Goal: Information Seeking & Learning: Learn about a topic

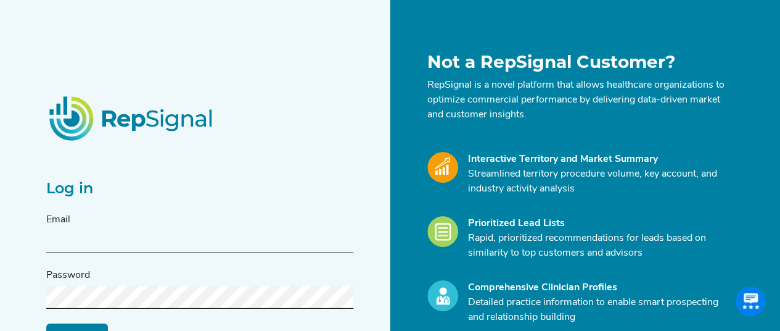
type input "[PERSON_NAME][EMAIL_ADDRESS][PERSON_NAME][DOMAIN_NAME]"
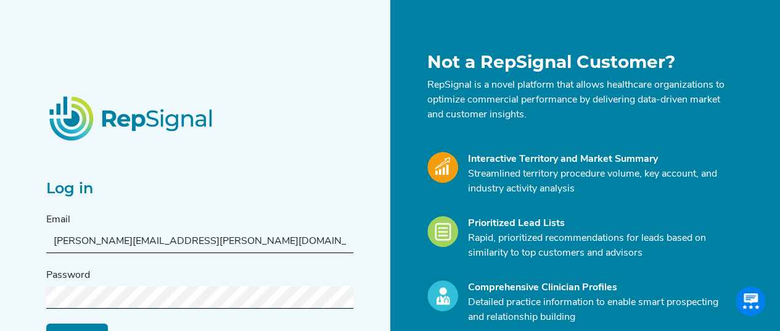
click at [46, 323] on input "Log in" at bounding box center [77, 334] width 62 height 23
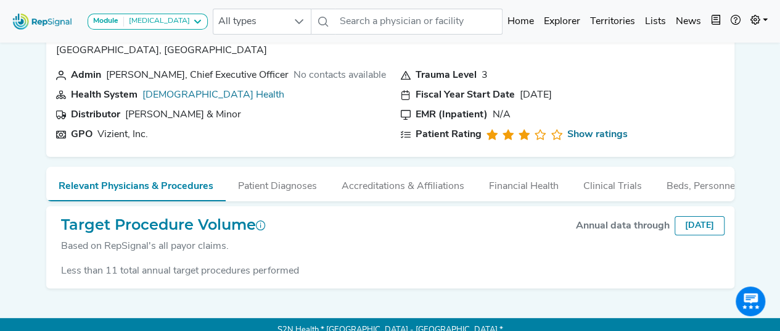
click at [46, 30] on img at bounding box center [42, 21] width 70 height 27
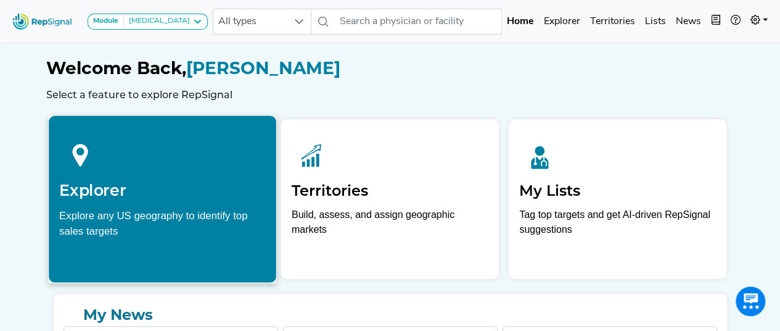
click at [142, 250] on div "Explorer Explore any US geography to identify top sales targets" at bounding box center [163, 185] width 228 height 141
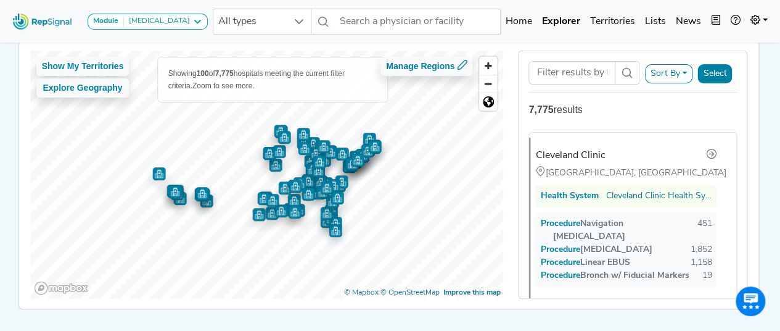
scroll to position [93, 0]
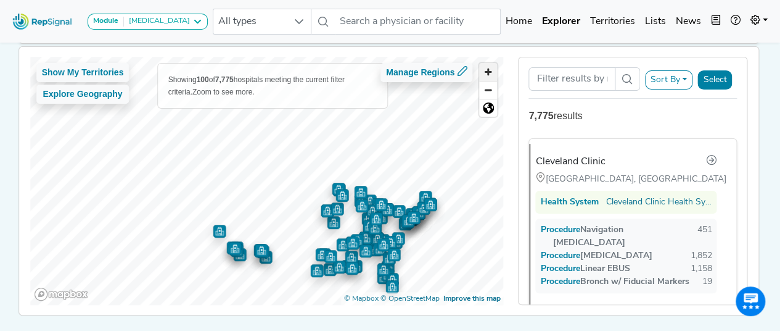
click at [487, 63] on span "Zoom in" at bounding box center [488, 72] width 18 height 18
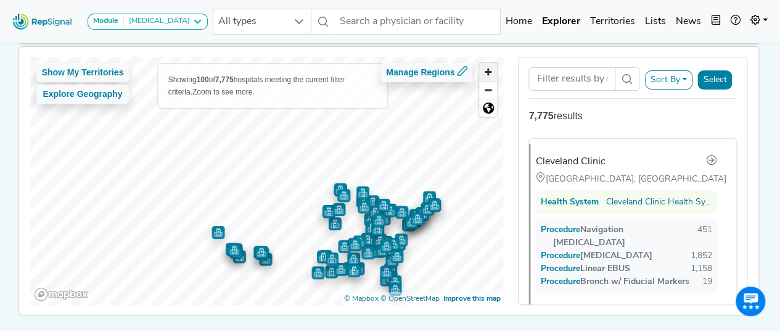
click at [487, 63] on span "Zoom in" at bounding box center [488, 72] width 18 height 18
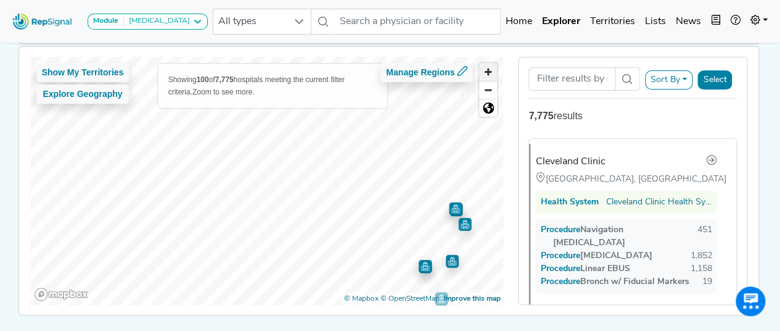
click at [487, 63] on span "Zoom in" at bounding box center [488, 72] width 18 height 18
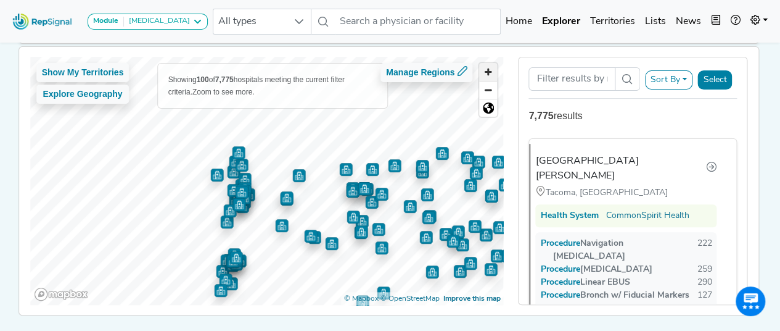
click at [494, 63] on span "Zoom in" at bounding box center [488, 72] width 18 height 18
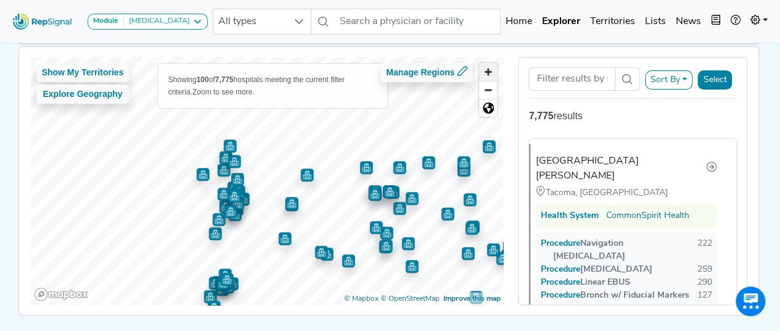
click at [494, 63] on span "Zoom in" at bounding box center [488, 72] width 18 height 18
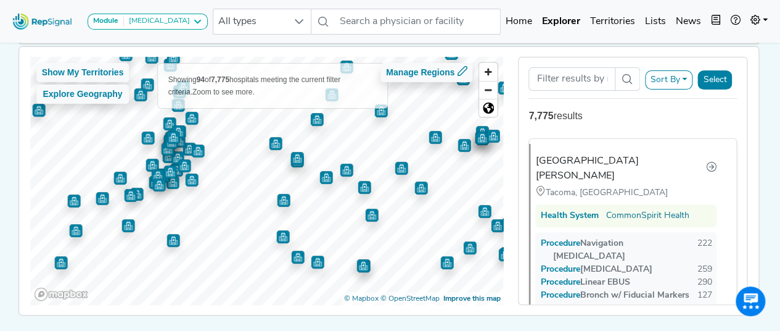
click at [326, 57] on div at bounding box center [267, 57] width 474 height 0
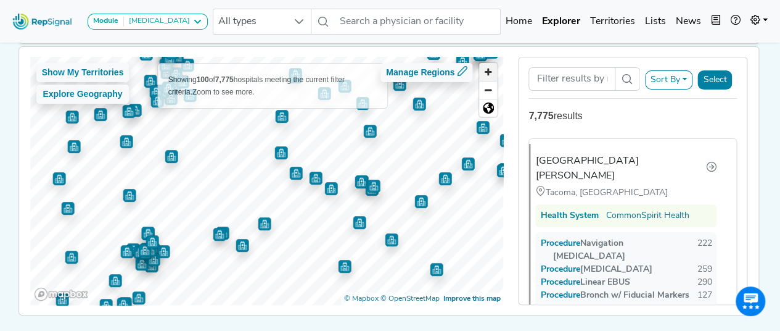
click at [487, 70] on span "Zoom in" at bounding box center [488, 72] width 18 height 18
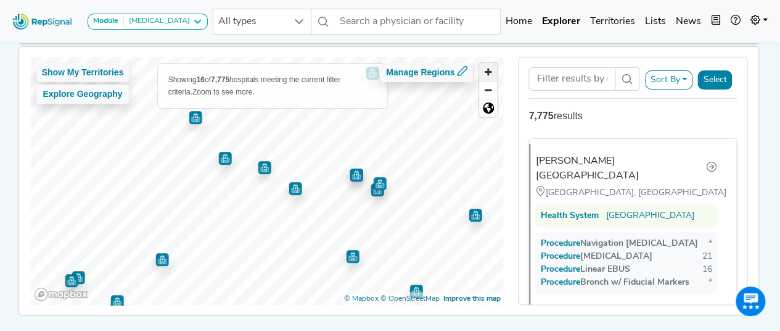
click at [492, 69] on span "Zoom in" at bounding box center [488, 72] width 18 height 18
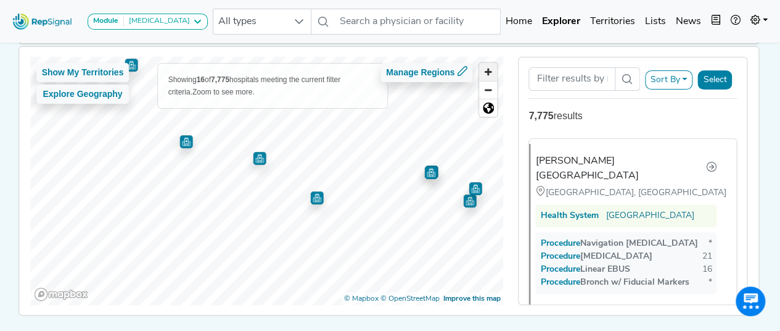
click at [492, 69] on span "Zoom in" at bounding box center [488, 72] width 18 height 18
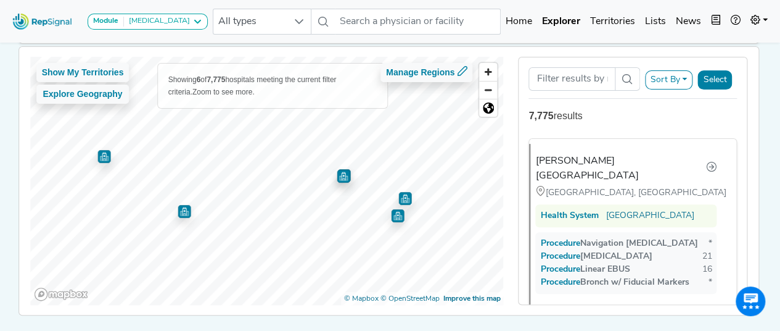
click at [340, 175] on img "Map marker" at bounding box center [343, 176] width 13 height 13
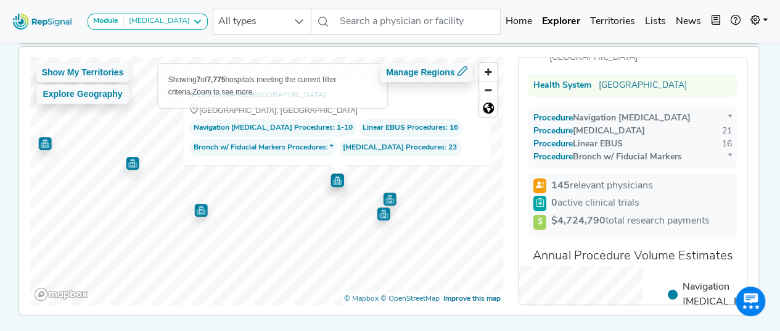
scroll to position [26, 0]
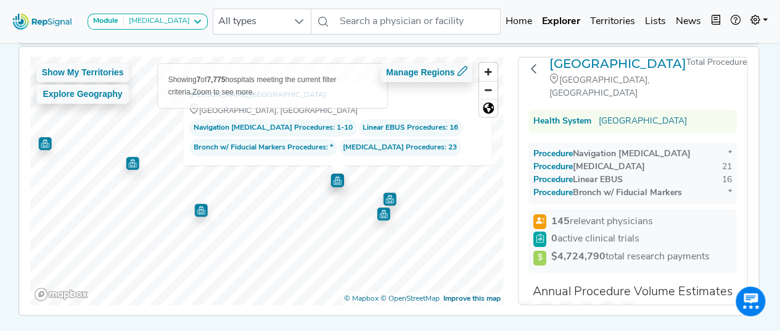
click at [390, 196] on img "Map marker" at bounding box center [389, 198] width 13 height 13
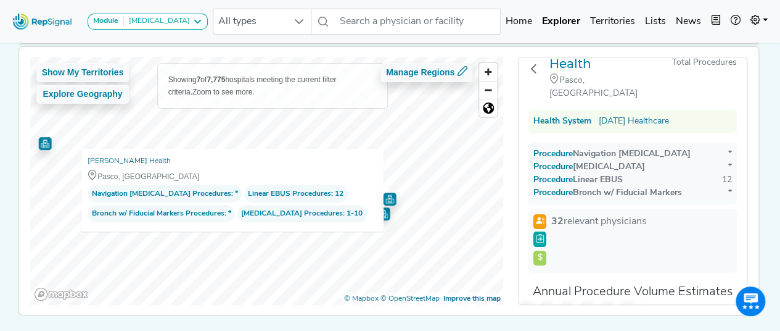
scroll to position [19, 0]
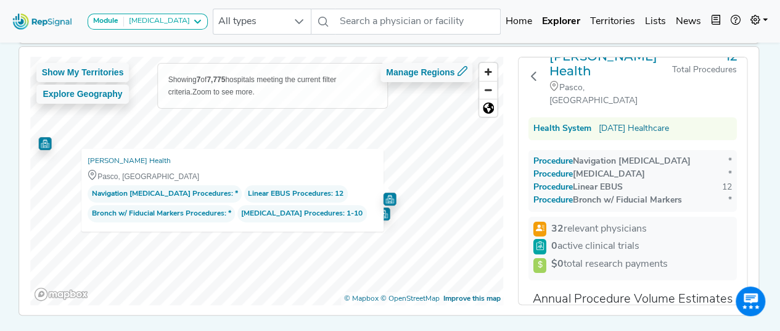
click at [384, 217] on img "Map marker" at bounding box center [383, 213] width 13 height 13
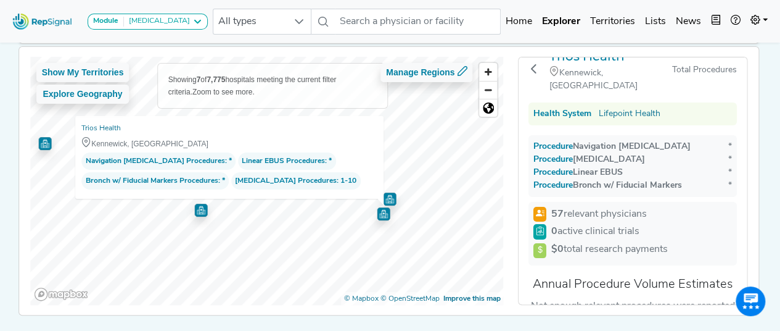
click at [387, 199] on img "Map marker" at bounding box center [389, 198] width 13 height 13
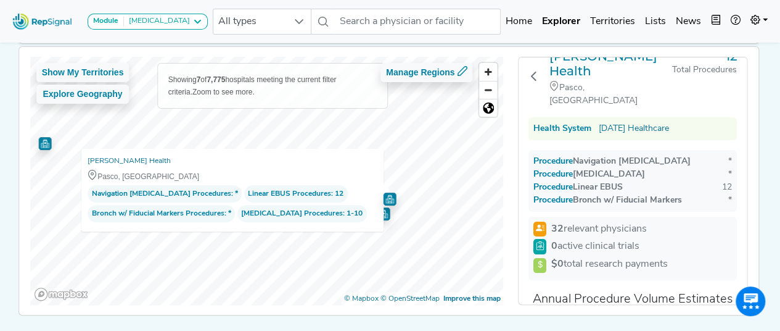
click at [38, 146] on img "Map marker" at bounding box center [44, 143] width 13 height 13
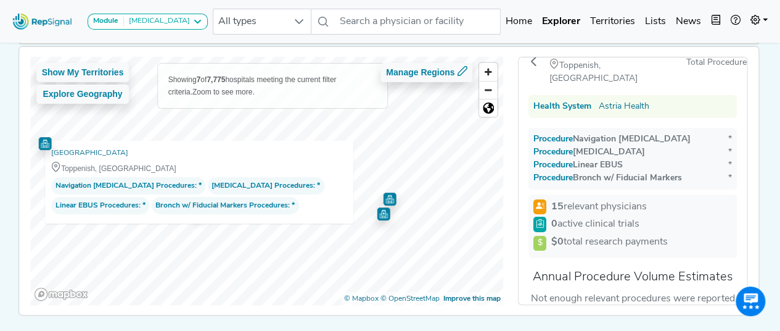
click at [346, 186] on div "Astria Toppenish Hospital Toppenish, WA Navigation Bronchoscopy Procedures : * …" at bounding box center [199, 182] width 308 height 83
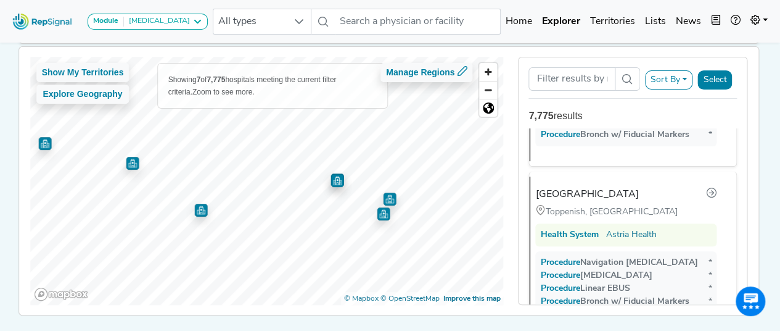
scroll to position [971, 0]
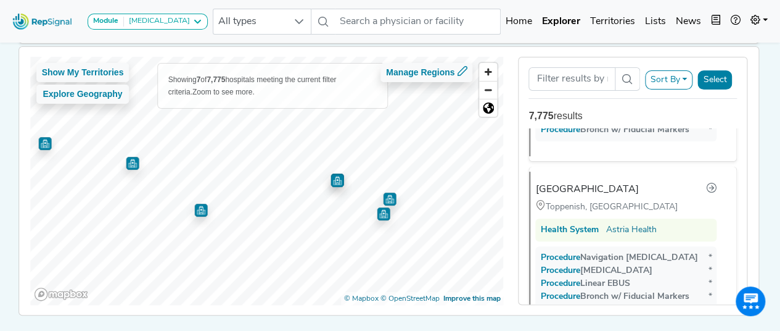
click at [332, 182] on img "Map marker" at bounding box center [337, 177] width 18 height 18
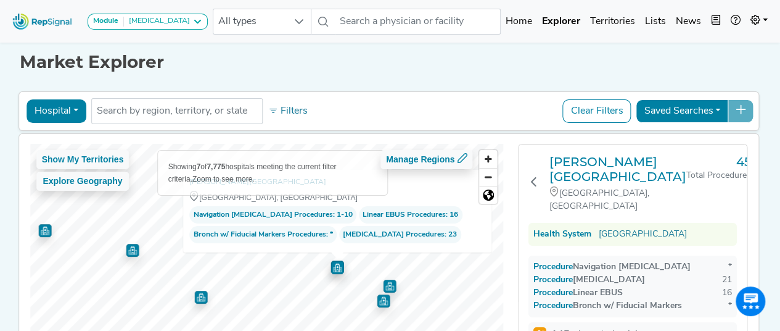
scroll to position [60, 0]
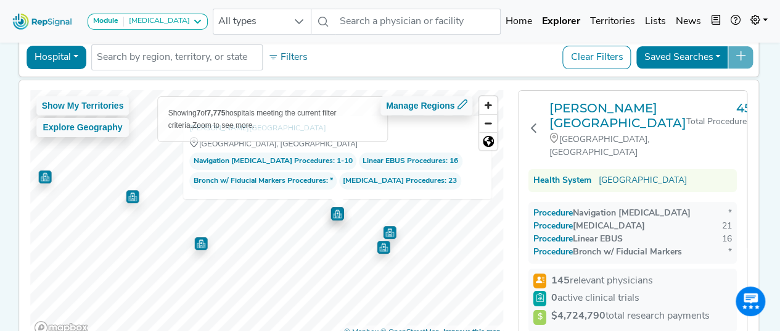
click at [132, 196] on img "Map marker" at bounding box center [132, 196] width 13 height 13
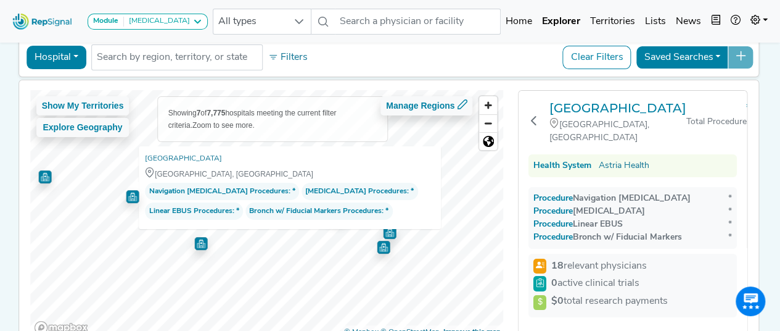
click at [42, 181] on img "Map marker" at bounding box center [44, 176] width 13 height 13
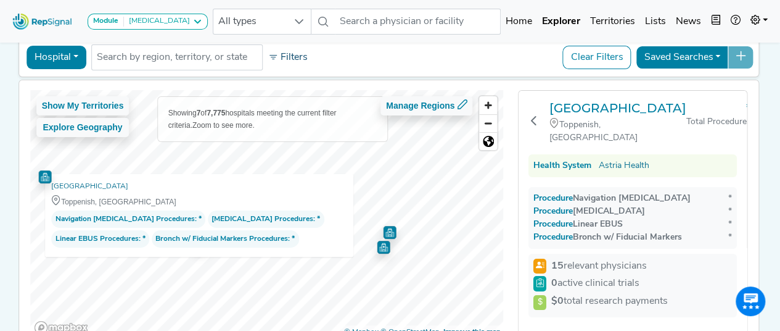
click at [294, 53] on button "Filters" at bounding box center [288, 57] width 46 height 21
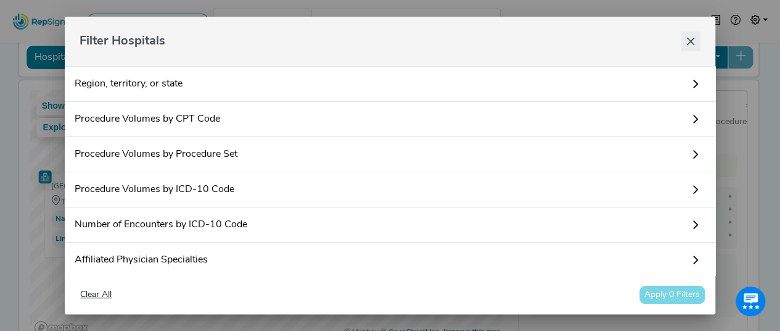
click at [688, 44] on icon "Close" at bounding box center [691, 42] width 8 height 8
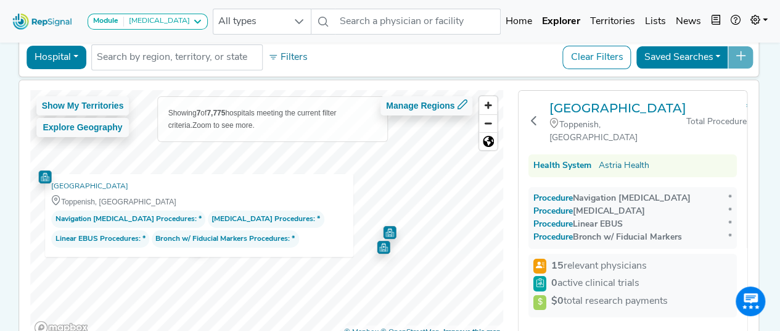
click at [602, 59] on button "Clear Filters" at bounding box center [597, 57] width 68 height 23
click at [386, 230] on img "Map marker" at bounding box center [389, 231] width 13 height 13
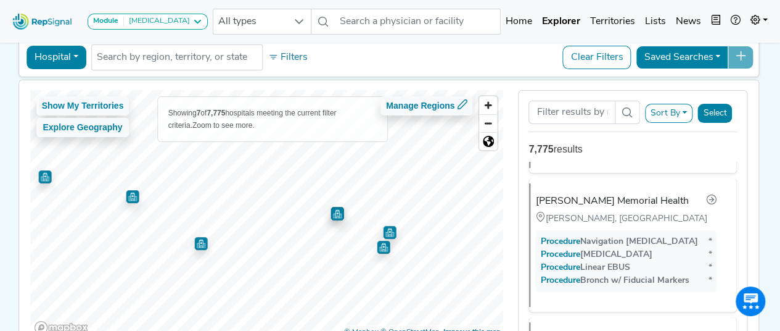
scroll to position [246, 0]
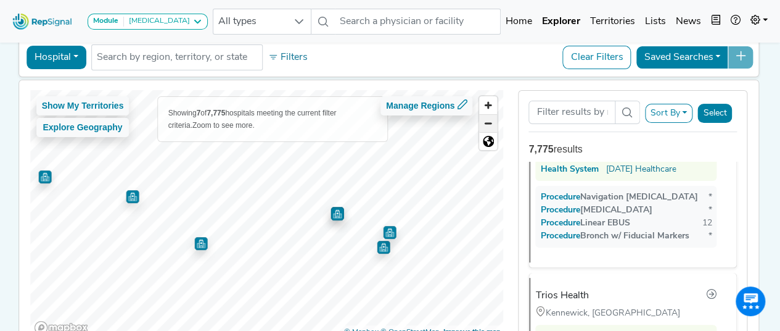
click at [493, 121] on span "Zoom out" at bounding box center [488, 123] width 18 height 17
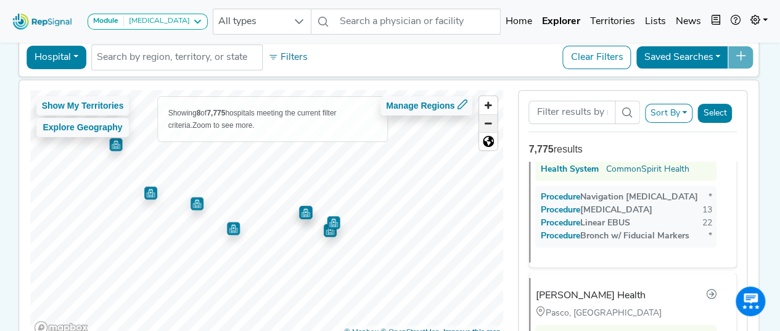
scroll to position [14, 0]
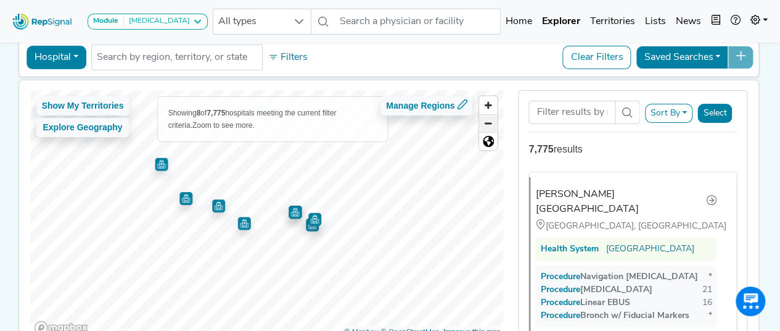
click at [493, 121] on span "Zoom out" at bounding box center [488, 123] width 18 height 17
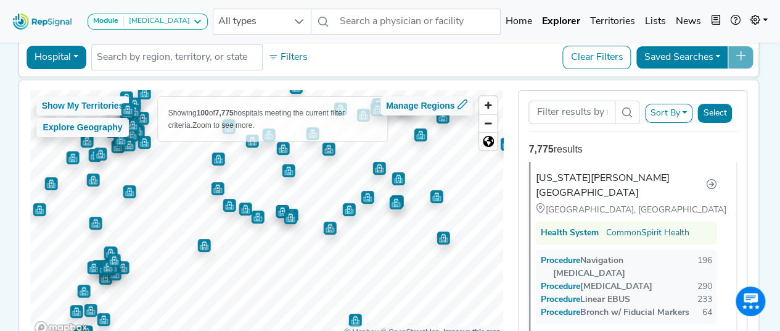
scroll to position [545, 0]
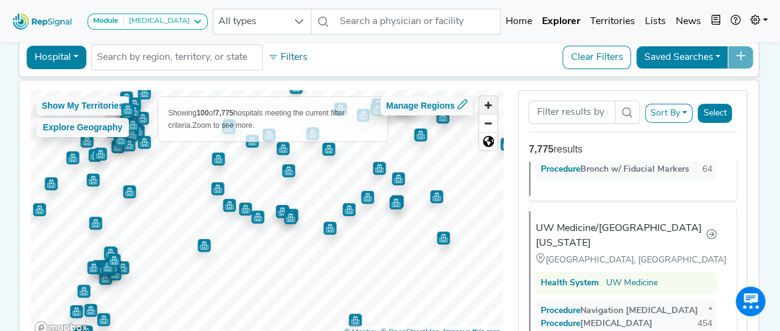
click at [493, 107] on span "Zoom in" at bounding box center [488, 105] width 18 height 18
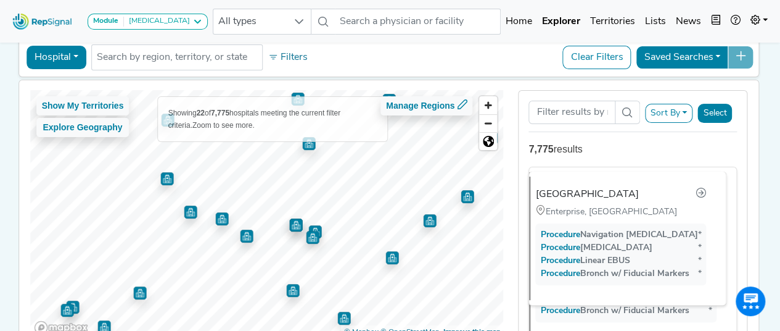
scroll to position [0, 0]
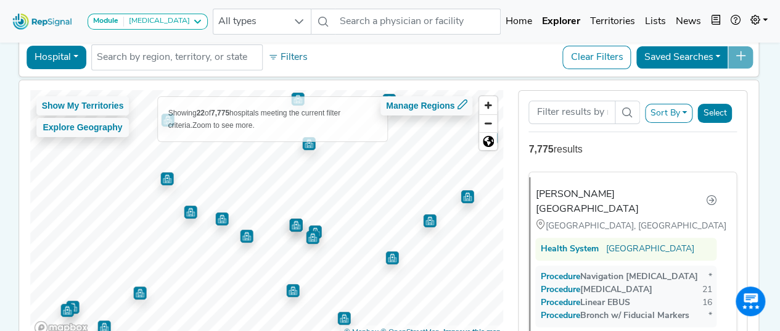
click at [677, 107] on button "Sort By" at bounding box center [669, 113] width 48 height 19
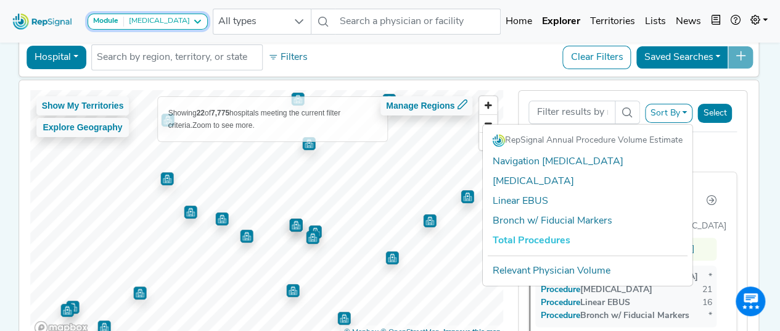
click at [192, 19] on icon at bounding box center [197, 22] width 10 height 10
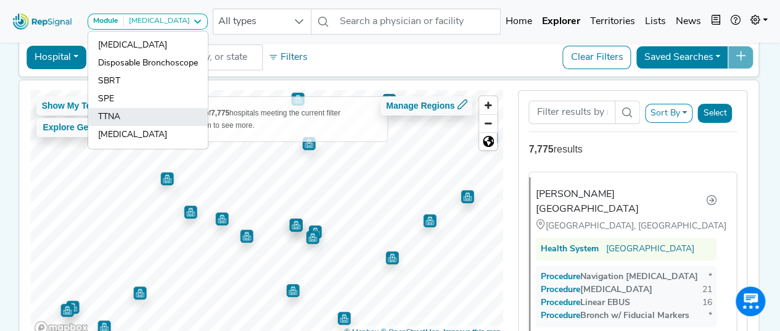
click at [141, 126] on link "TTNA" at bounding box center [148, 135] width 120 height 18
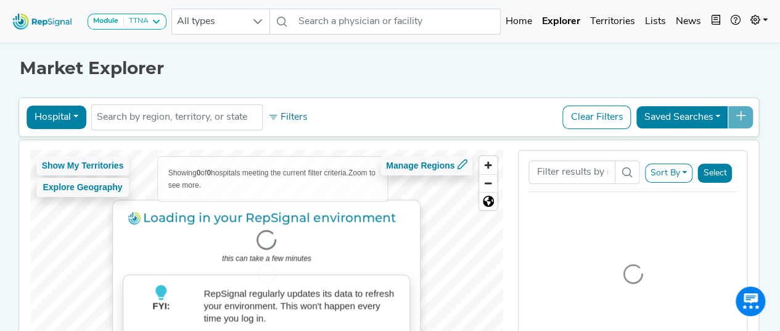
click at [294, 283] on div "FYI: RepSignal regularly updates its data to refresh your environment. This won…" at bounding box center [267, 306] width 301 height 62
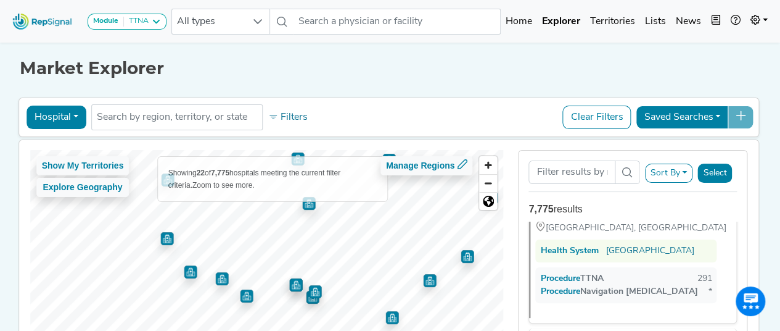
scroll to position [53, 0]
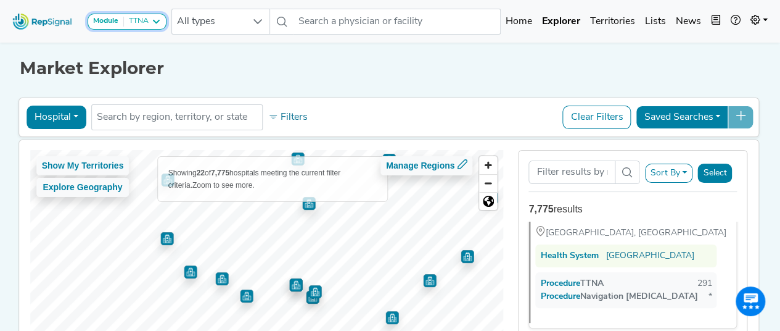
click at [157, 19] on icon at bounding box center [156, 22] width 10 height 10
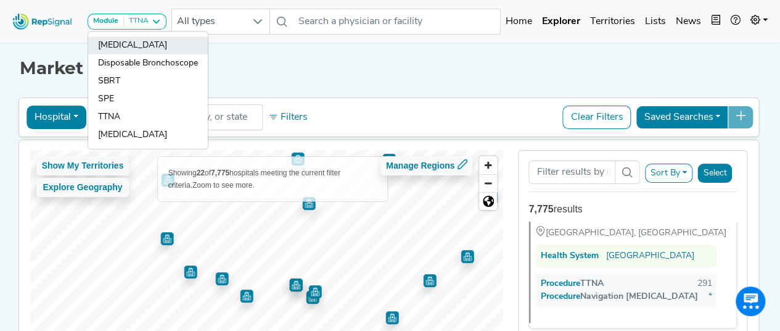
click at [143, 54] on link "[MEDICAL_DATA]" at bounding box center [148, 63] width 120 height 18
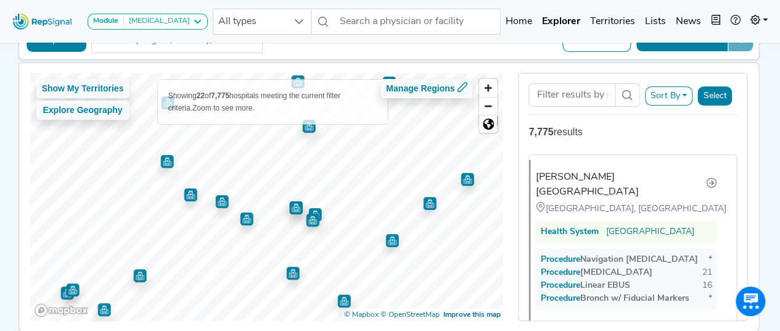
scroll to position [76, 0]
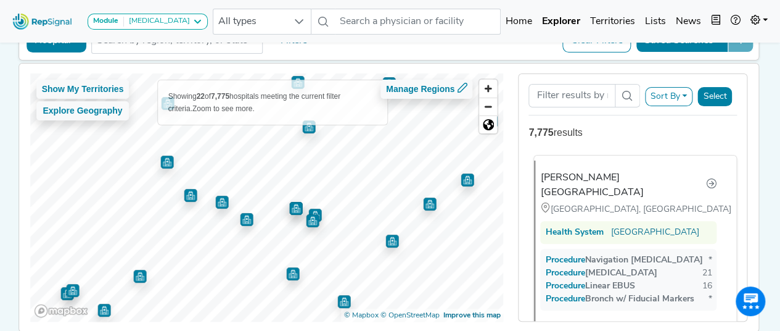
click at [576, 178] on div "[PERSON_NAME][GEOGRAPHIC_DATA]" at bounding box center [622, 185] width 165 height 30
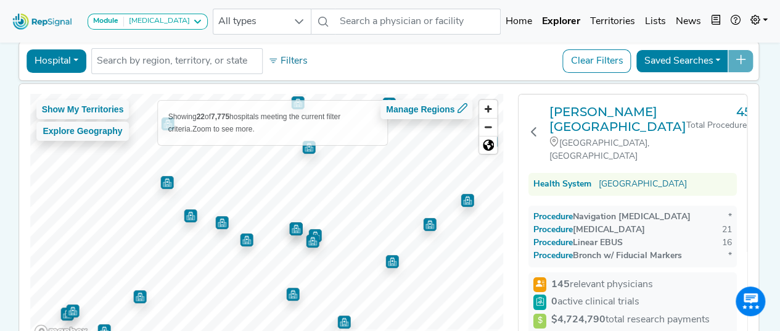
scroll to position [112, 0]
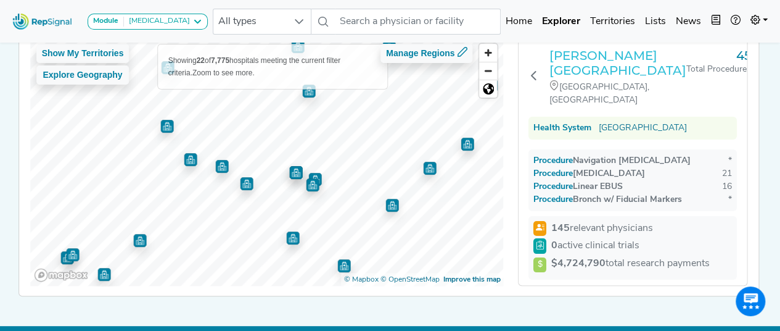
click at [614, 54] on h3 "[PERSON_NAME][GEOGRAPHIC_DATA]" at bounding box center [618, 63] width 137 height 30
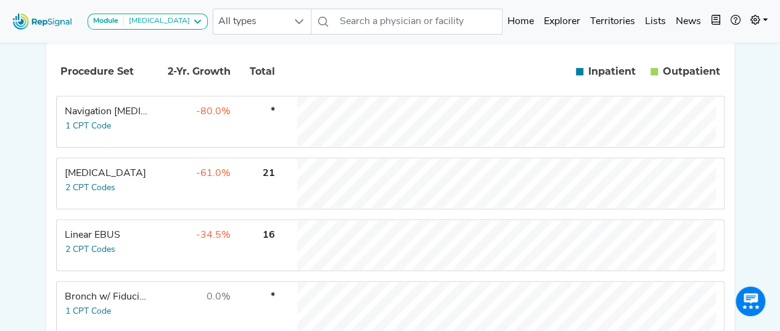
scroll to position [296, 0]
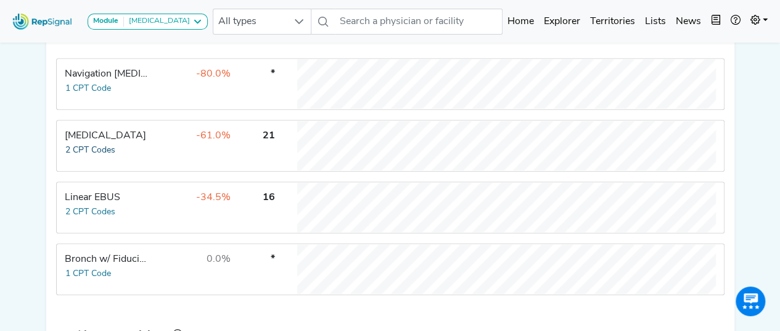
click at [94, 157] on button "2 CPT Codes" at bounding box center [90, 150] width 51 height 14
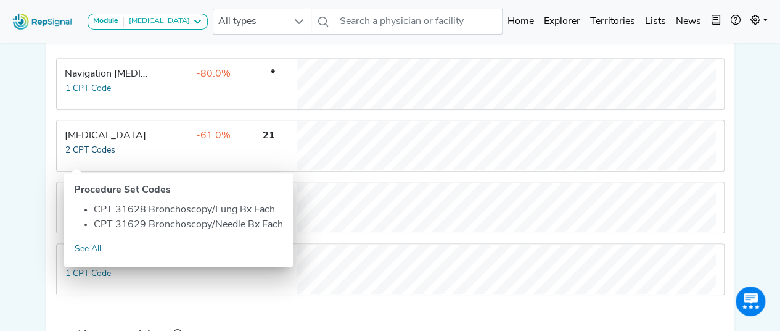
click at [94, 157] on button "2 CPT Codes" at bounding box center [90, 150] width 51 height 14
click at [95, 249] on link "See All" at bounding box center [88, 249] width 28 height 14
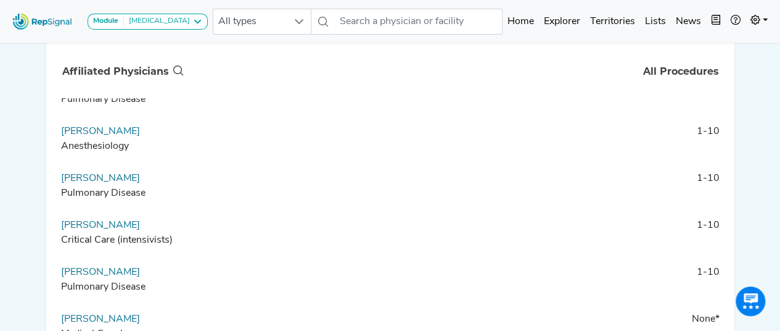
scroll to position [1, 0]
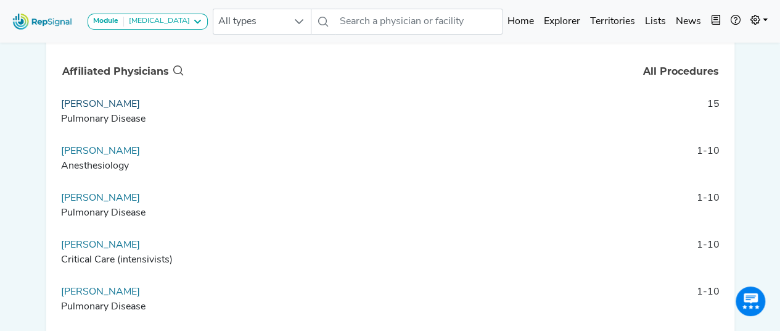
click at [89, 109] on link "[PERSON_NAME]" at bounding box center [100, 104] width 79 height 10
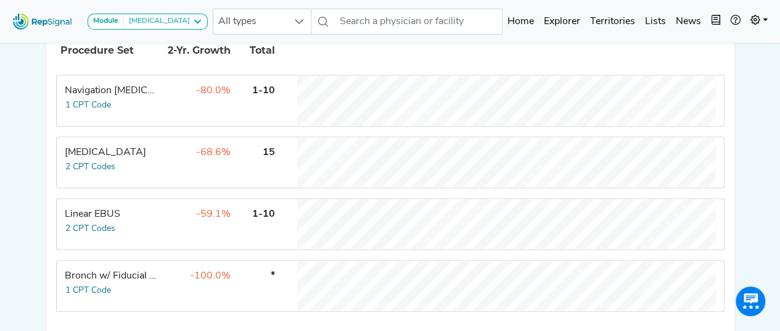
scroll to position [418, 5]
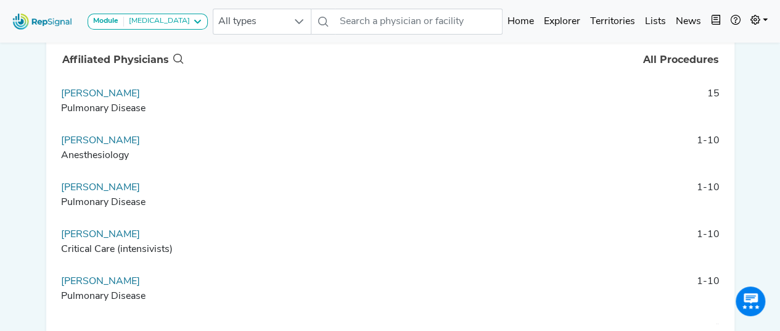
scroll to position [571, 5]
click at [105, 193] on link "[PERSON_NAME]" at bounding box center [100, 188] width 79 height 10
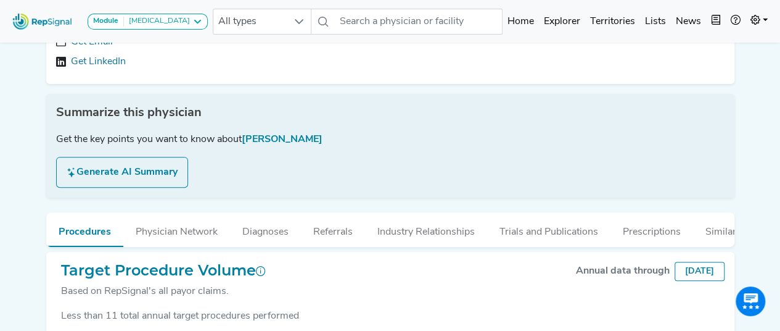
scroll to position [228, 5]
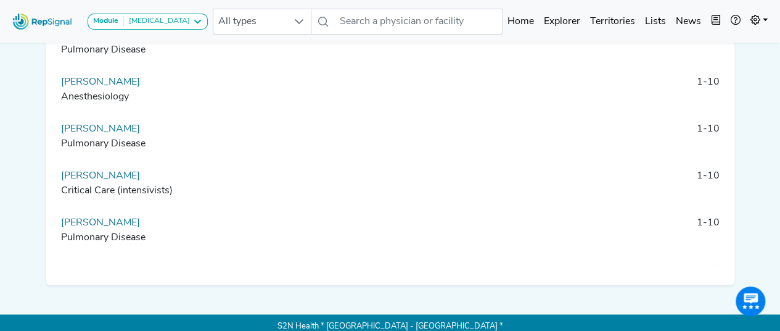
scroll to position [629, 5]
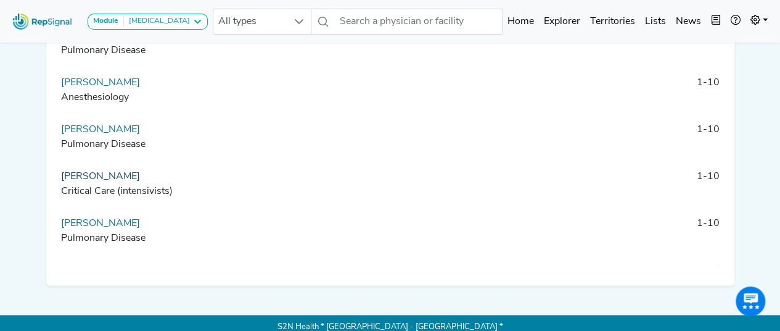
click at [118, 181] on link "[PERSON_NAME]" at bounding box center [100, 176] width 79 height 10
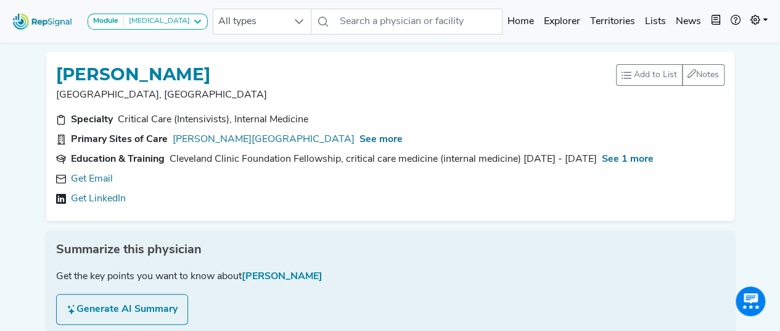
scroll to position [228, 5]
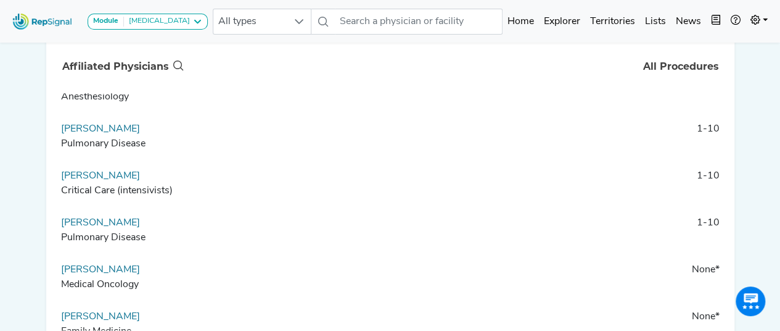
scroll to position [89, 0]
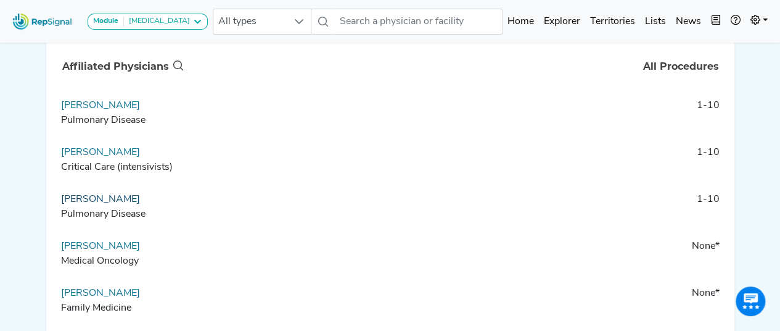
click at [140, 204] on link "[PERSON_NAME]" at bounding box center [100, 199] width 79 height 10
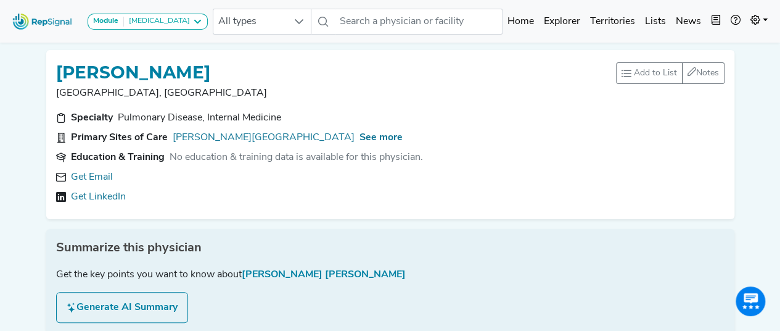
scroll to position [228, 5]
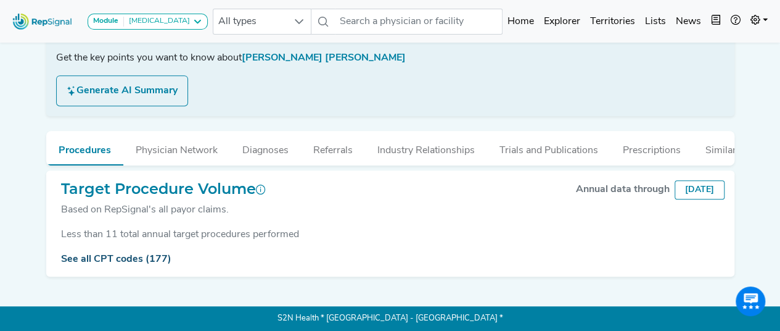
click at [128, 256] on link "See all CPT codes (177)" at bounding box center [116, 259] width 110 height 10
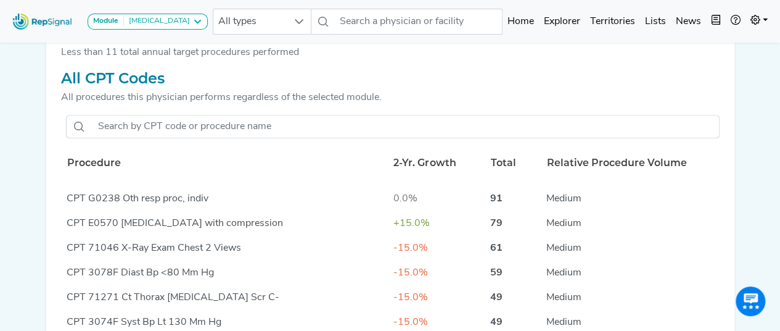
scroll to position [295, 0]
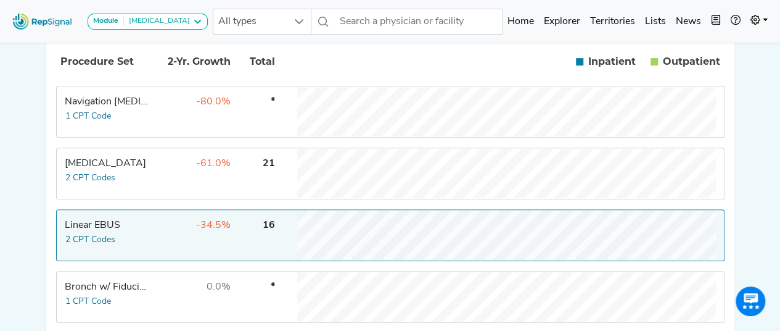
scroll to position [313, 5]
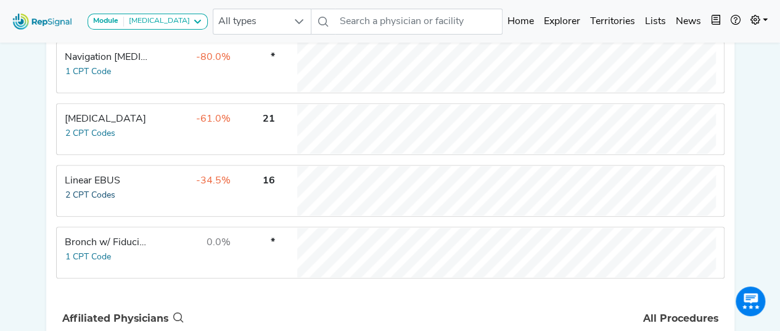
click at [81, 202] on button "2 CPT Codes" at bounding box center [90, 195] width 51 height 14
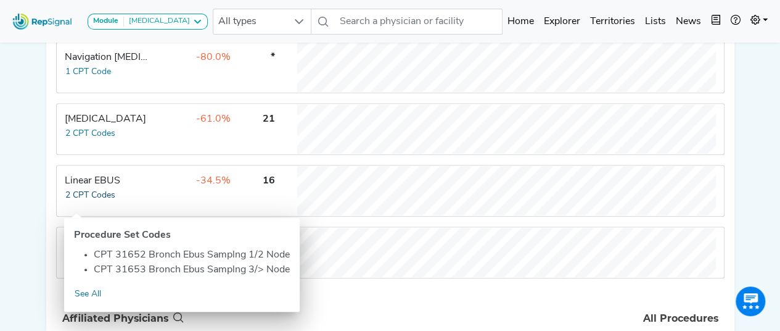
click at [81, 202] on button "2 CPT Codes" at bounding box center [90, 195] width 51 height 14
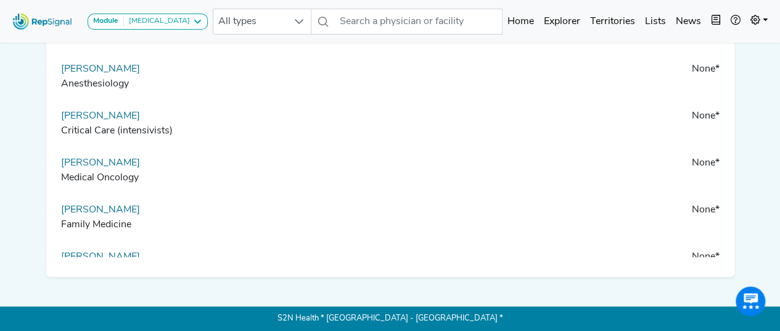
scroll to position [0, 0]
